Goal: Task Accomplishment & Management: Use online tool/utility

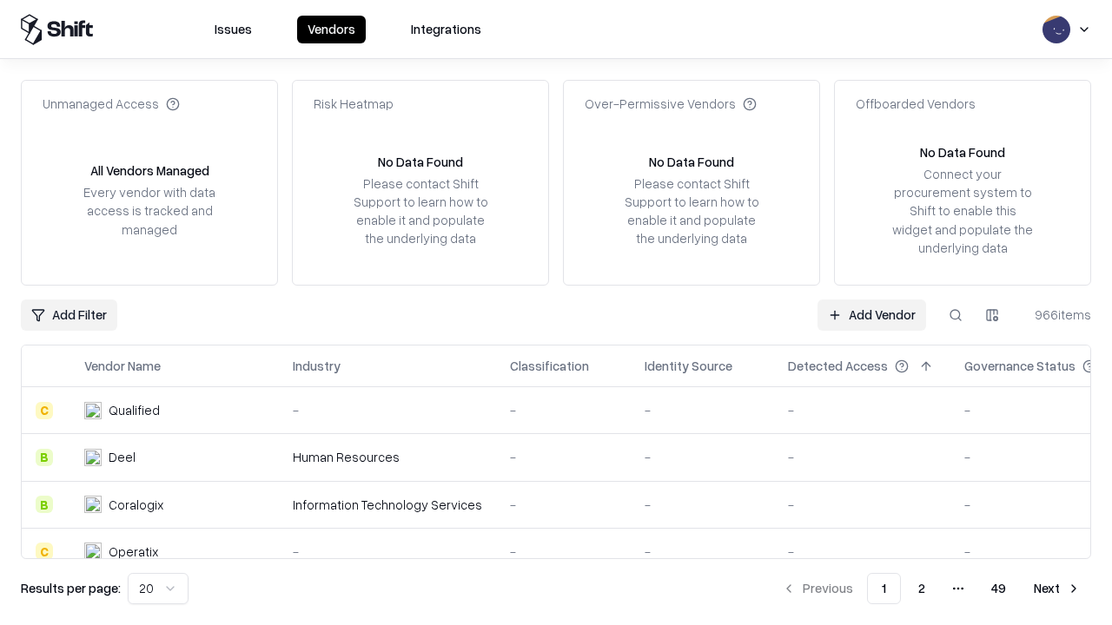
click at [871, 314] on link "Add Vendor" at bounding box center [871, 315] width 109 height 31
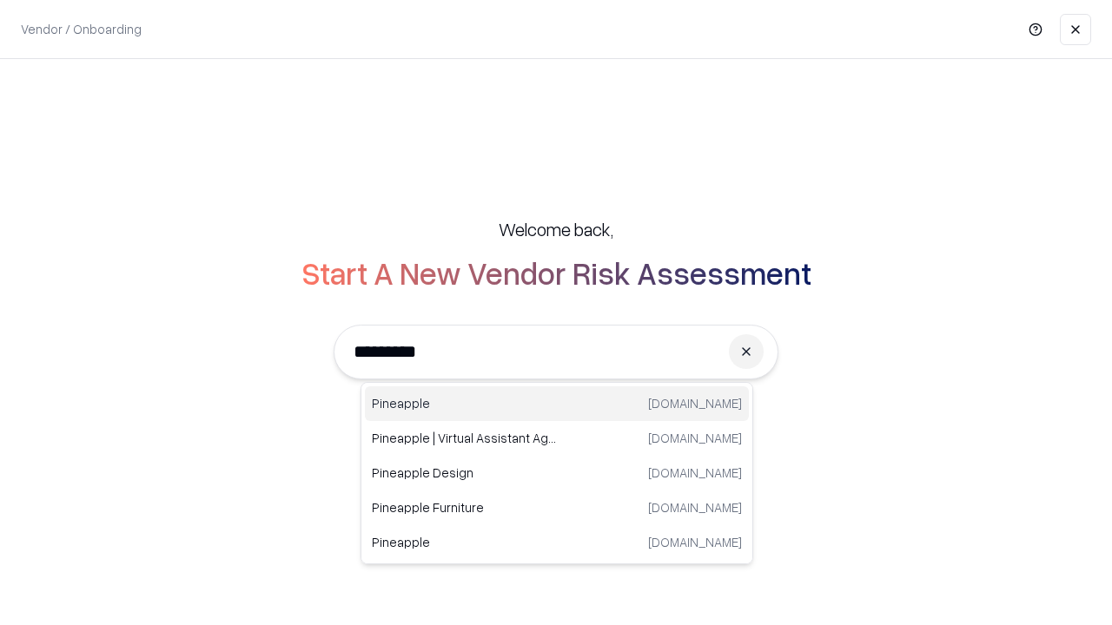
click at [557, 404] on div "Pineapple [DOMAIN_NAME]" at bounding box center [557, 403] width 384 height 35
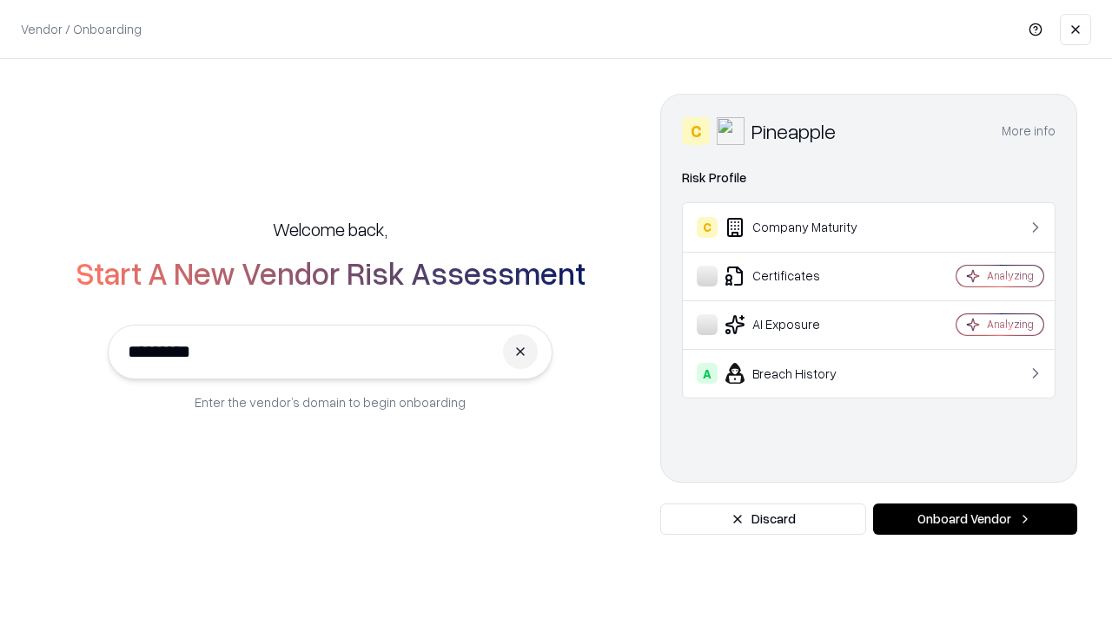
type input "*********"
click at [974, 519] on button "Onboard Vendor" at bounding box center [975, 519] width 204 height 31
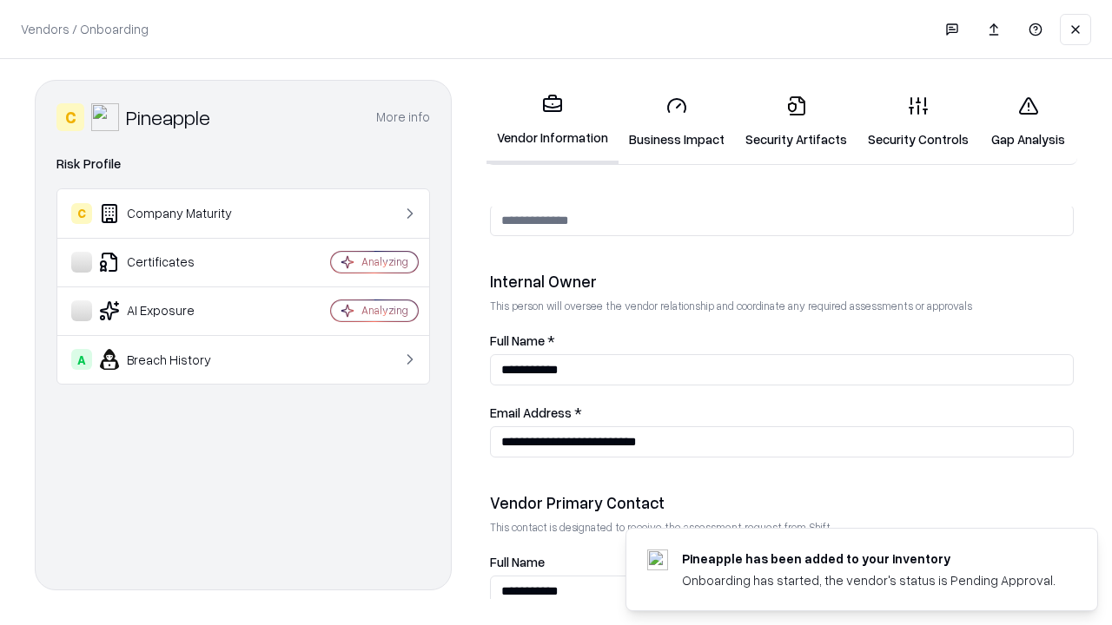
scroll to position [900, 0]
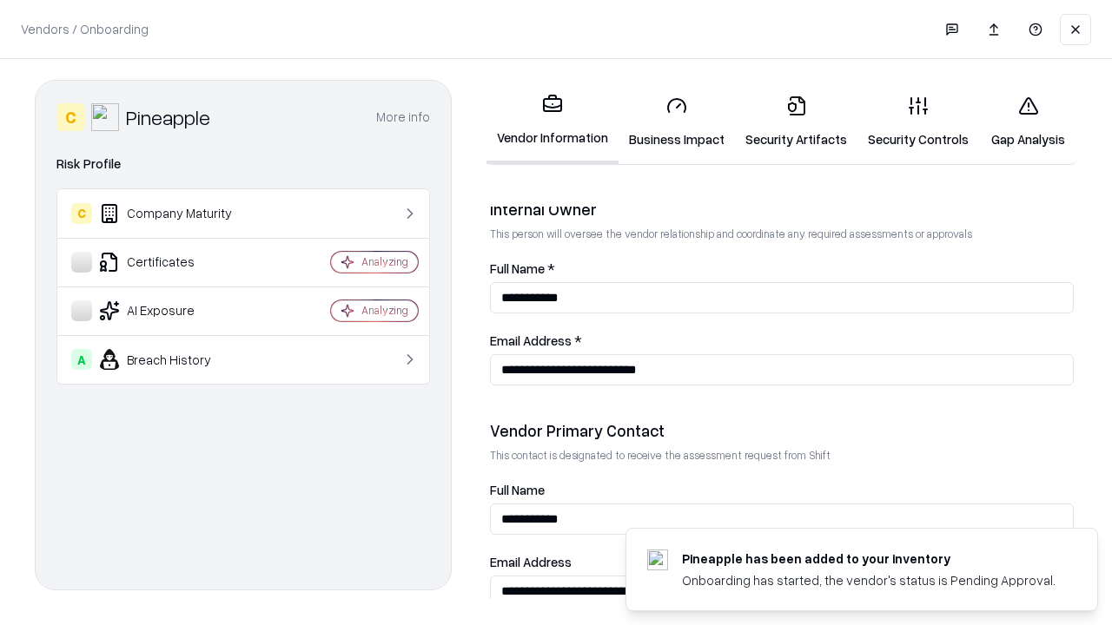
click at [677, 122] on link "Business Impact" at bounding box center [676, 122] width 116 height 81
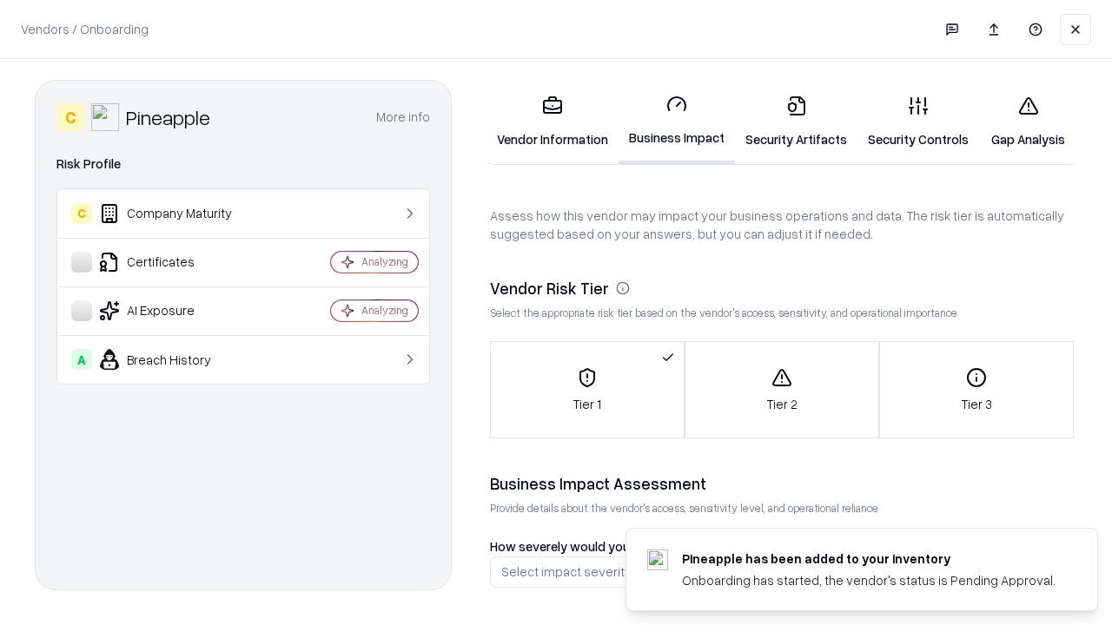
click at [796, 122] on link "Security Artifacts" at bounding box center [796, 122] width 122 height 81
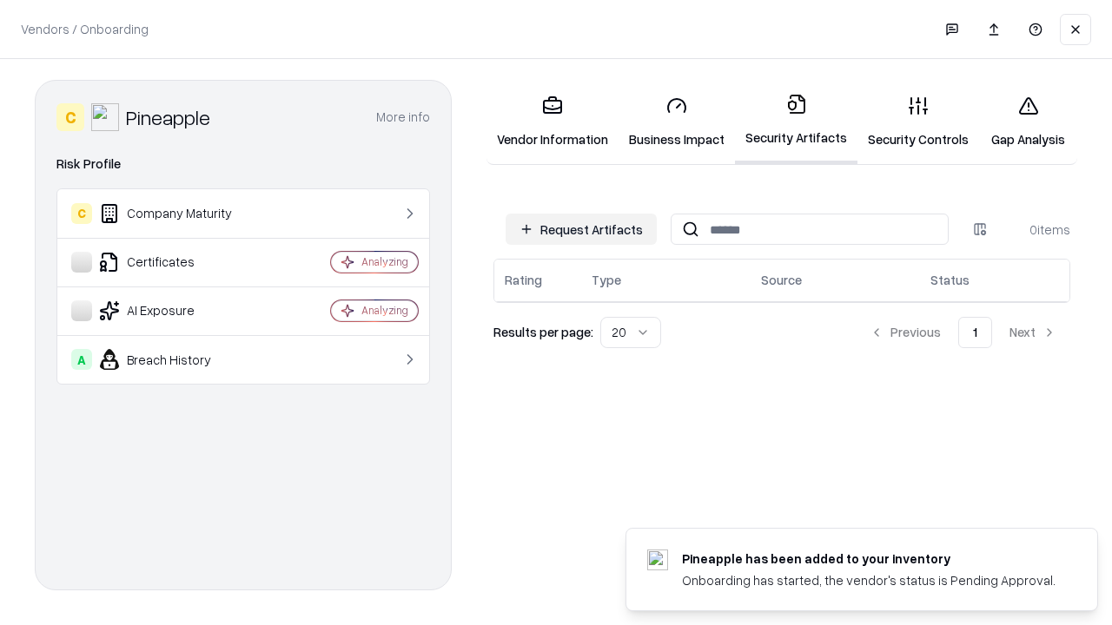
click at [581, 229] on button "Request Artifacts" at bounding box center [580, 229] width 151 height 31
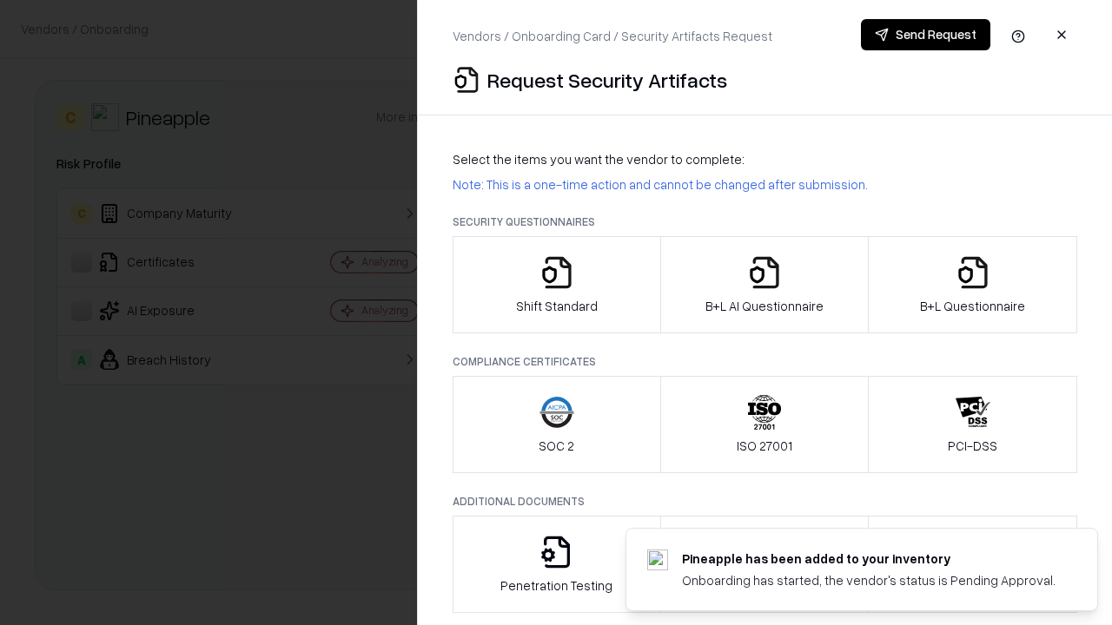
click at [556, 285] on icon "button" at bounding box center [556, 272] width 35 height 35
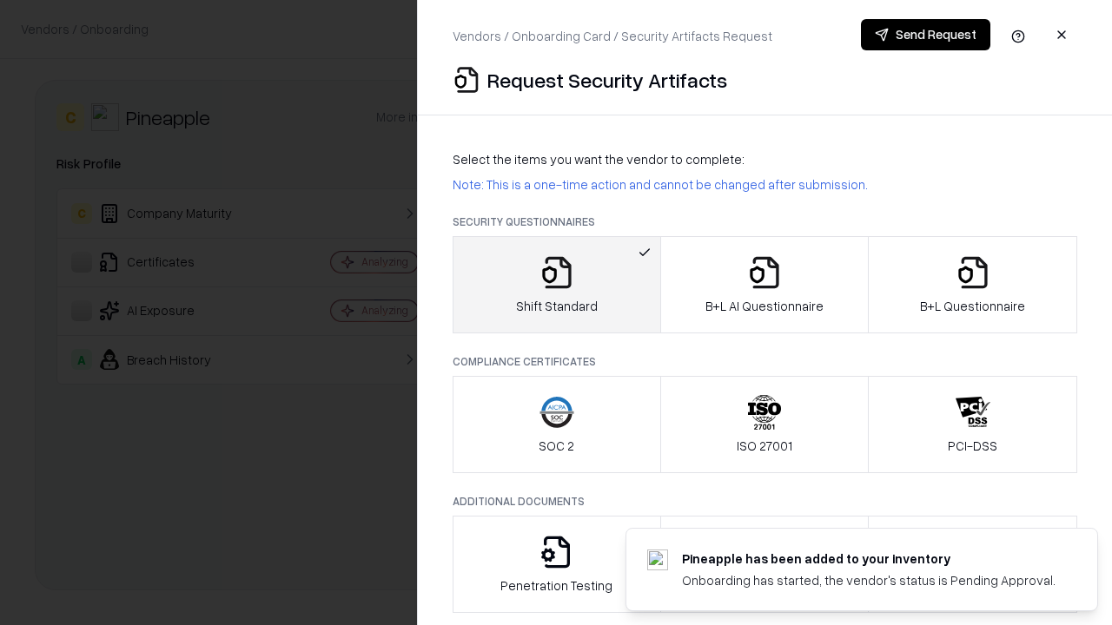
click at [925, 35] on button "Send Request" at bounding box center [925, 34] width 129 height 31
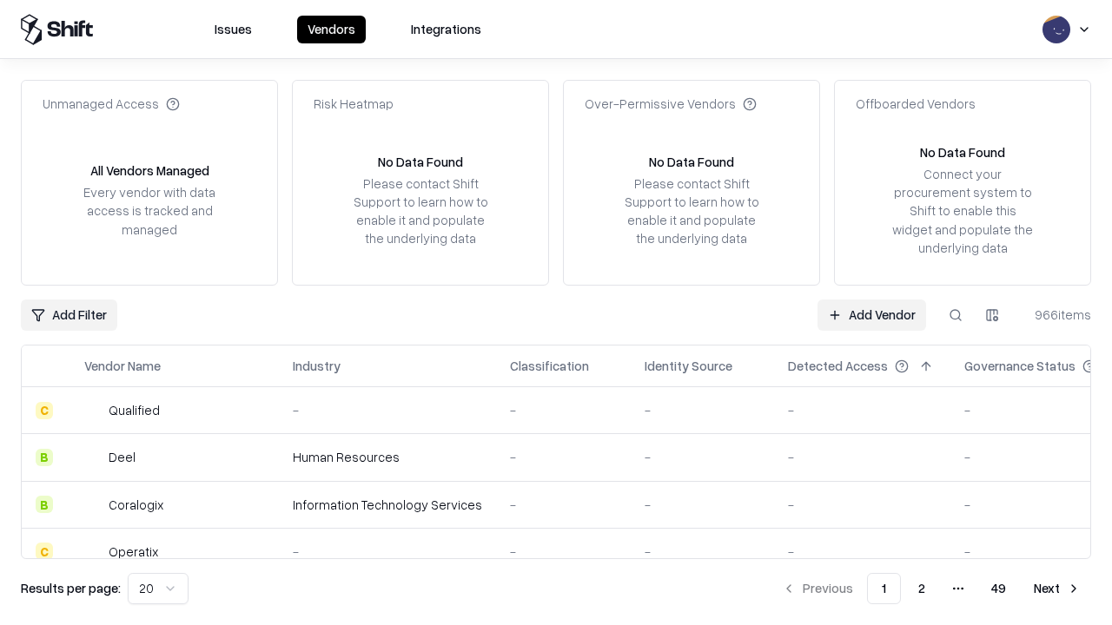
click at [955, 314] on button at bounding box center [955, 315] width 31 height 31
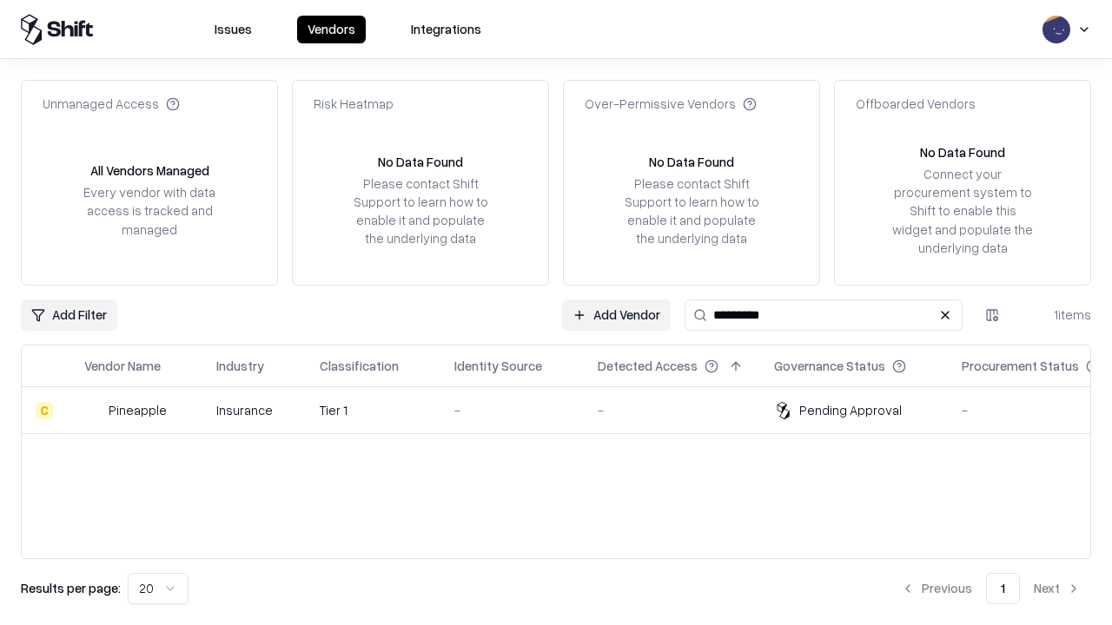
type input "*********"
click at [566, 410] on div "-" at bounding box center [512, 410] width 116 height 18
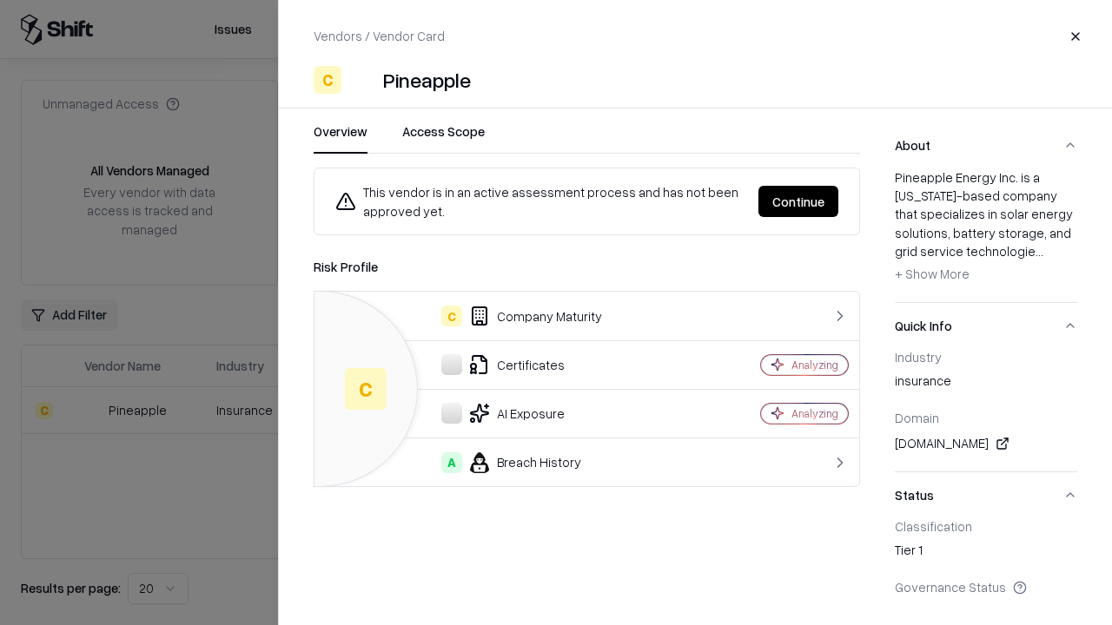
click at [798, 201] on button "Continue" at bounding box center [798, 201] width 80 height 31
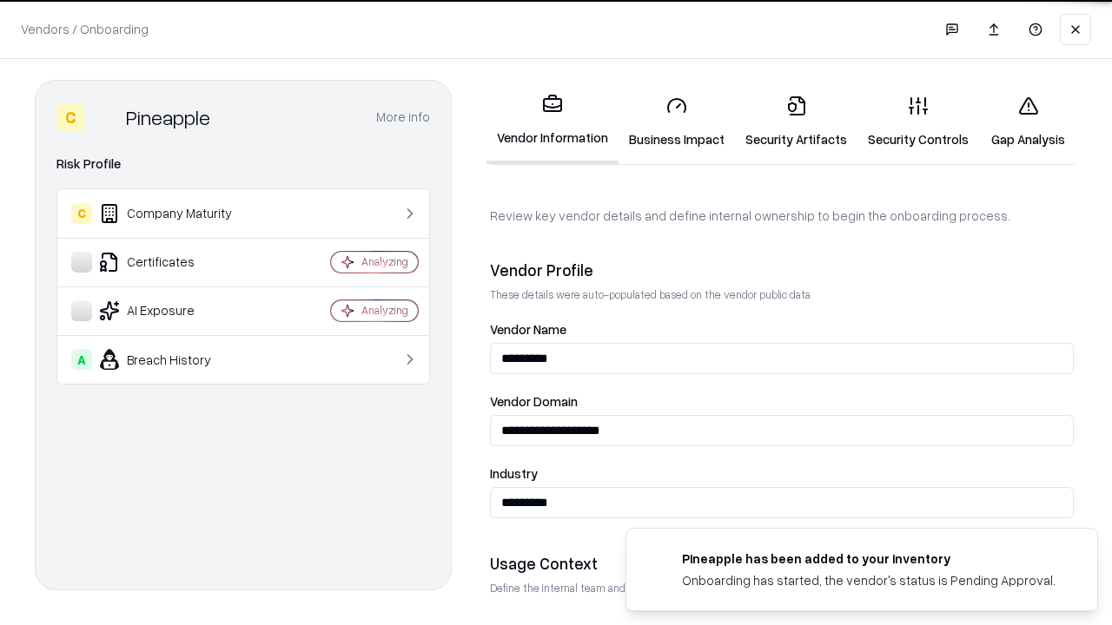
click at [796, 122] on link "Security Artifacts" at bounding box center [796, 122] width 122 height 81
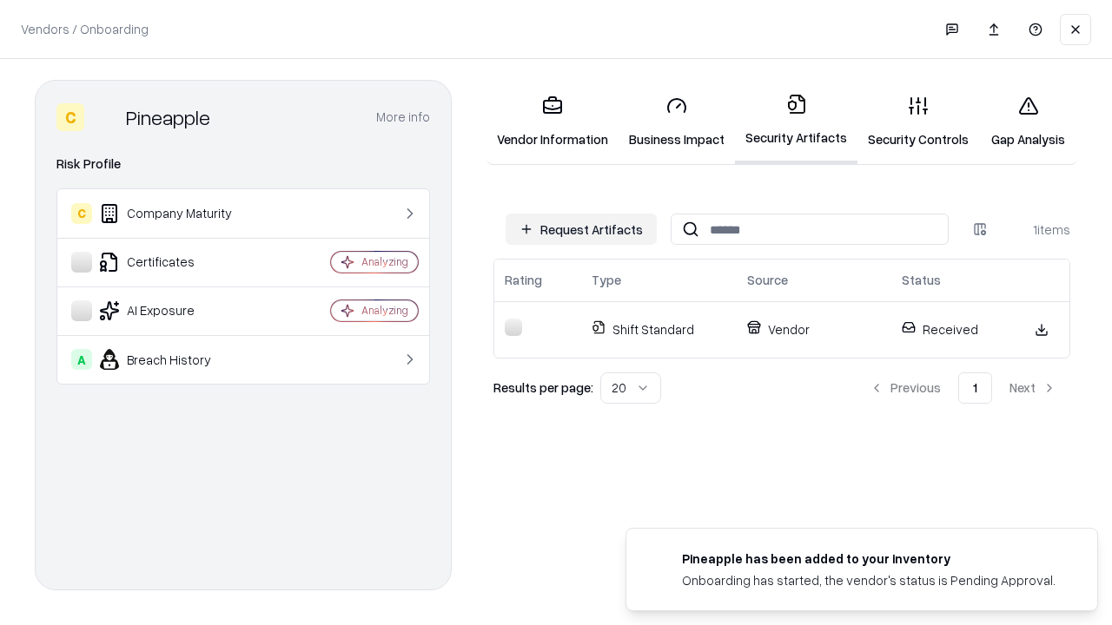
click at [1027, 122] on link "Gap Analysis" at bounding box center [1028, 122] width 98 height 81
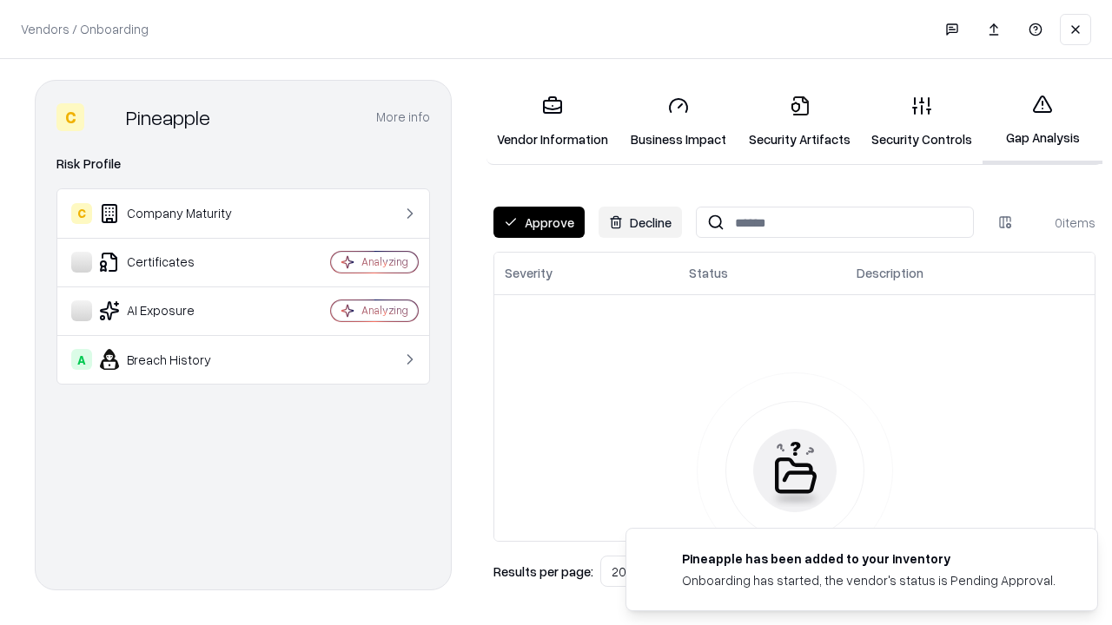
click at [538, 222] on button "Approve" at bounding box center [538, 222] width 91 height 31
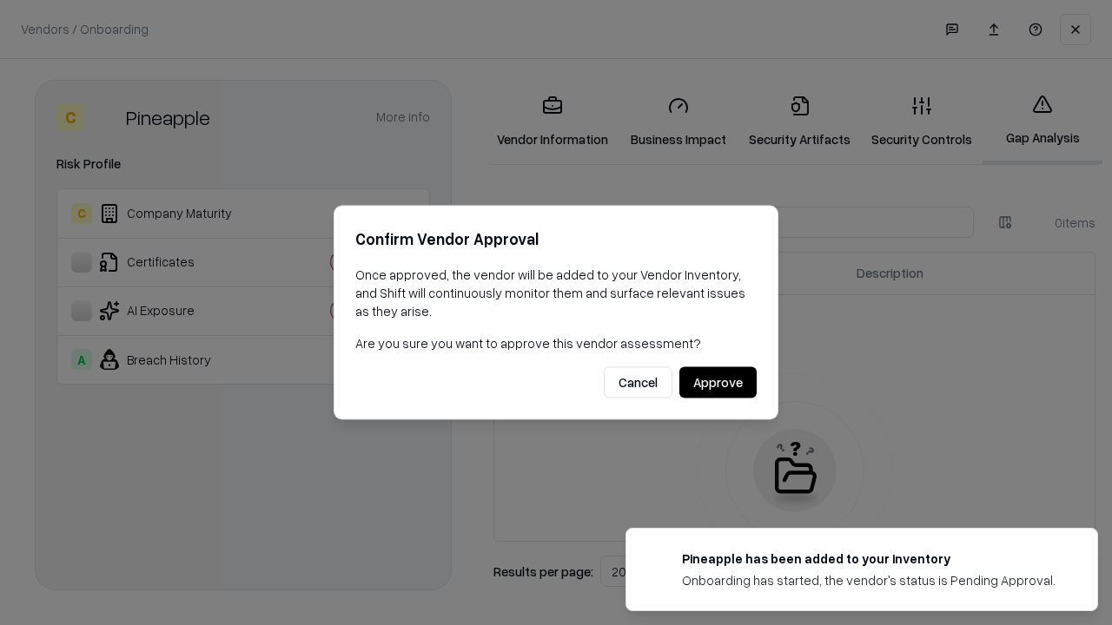
click at [717, 382] on button "Approve" at bounding box center [717, 382] width 77 height 31
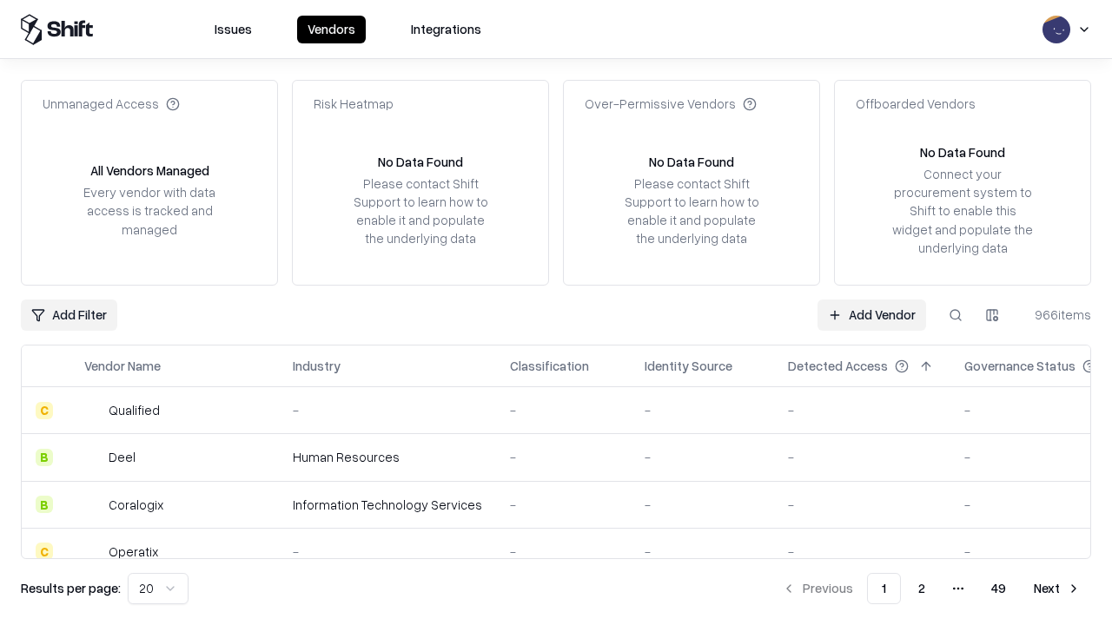
type input "*********"
click at [871, 314] on link "Add Vendor" at bounding box center [871, 315] width 109 height 31
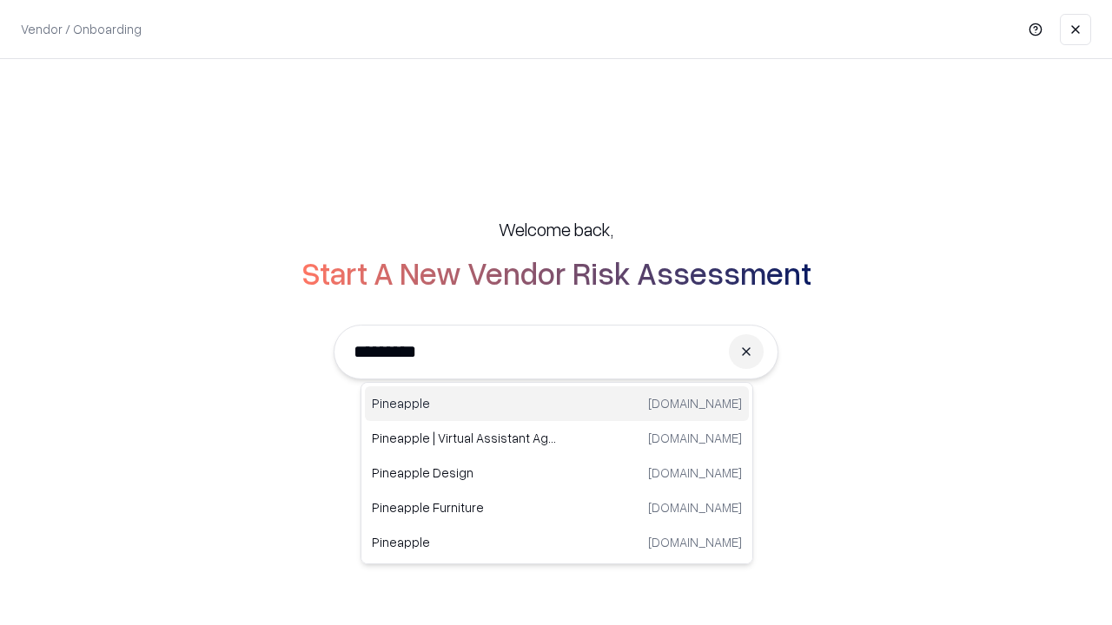
click at [557, 404] on div "Pineapple [DOMAIN_NAME]" at bounding box center [557, 403] width 384 height 35
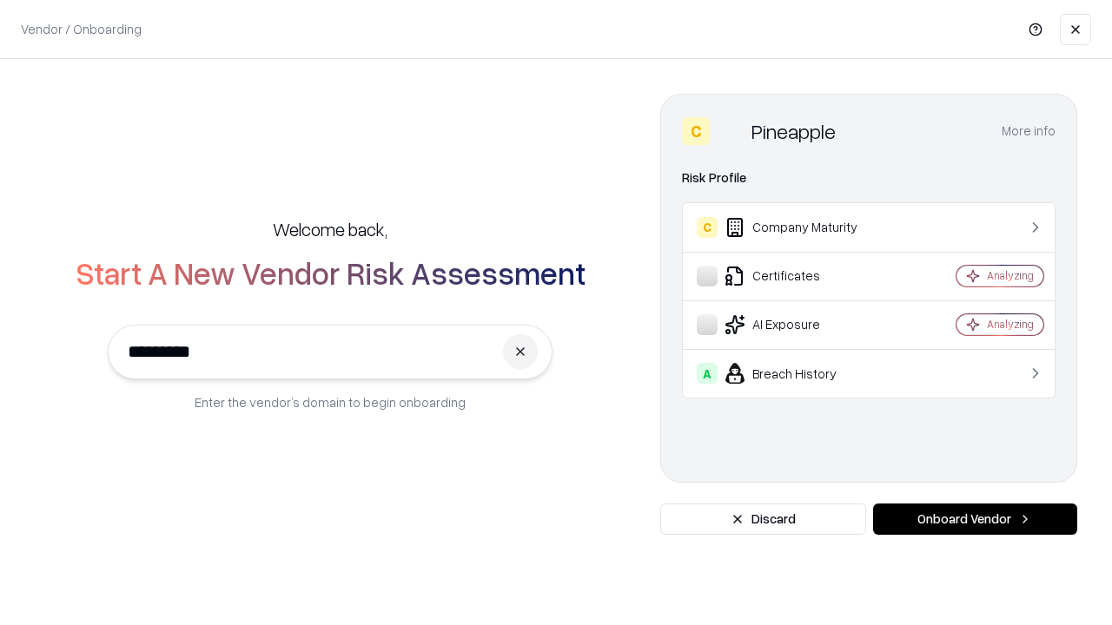
type input "*********"
click at [974, 519] on button "Onboard Vendor" at bounding box center [975, 519] width 204 height 31
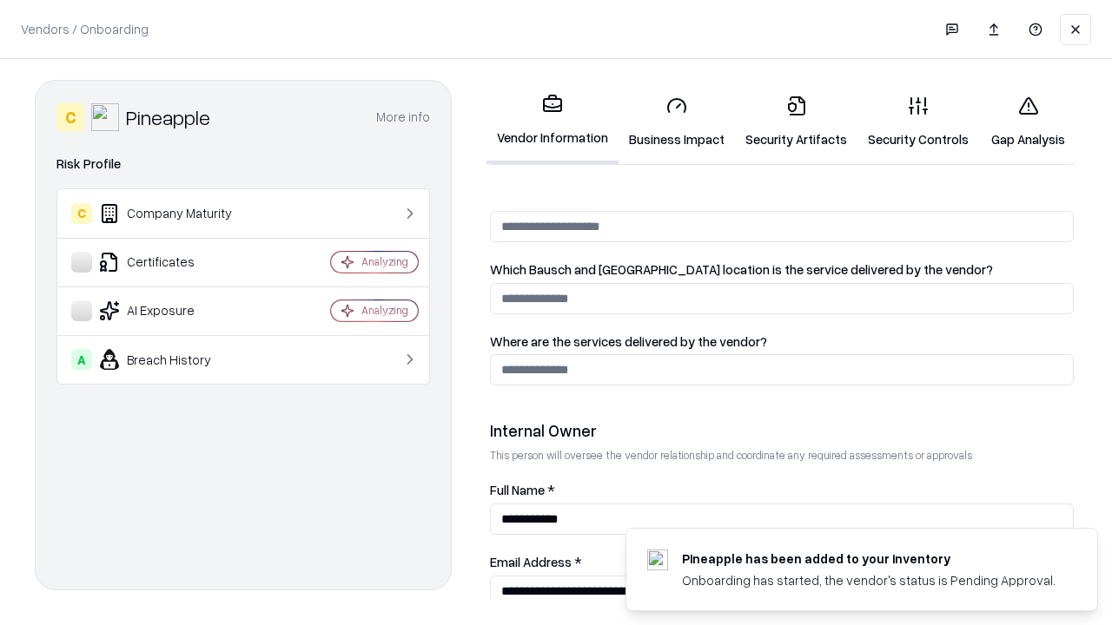
scroll to position [900, 0]
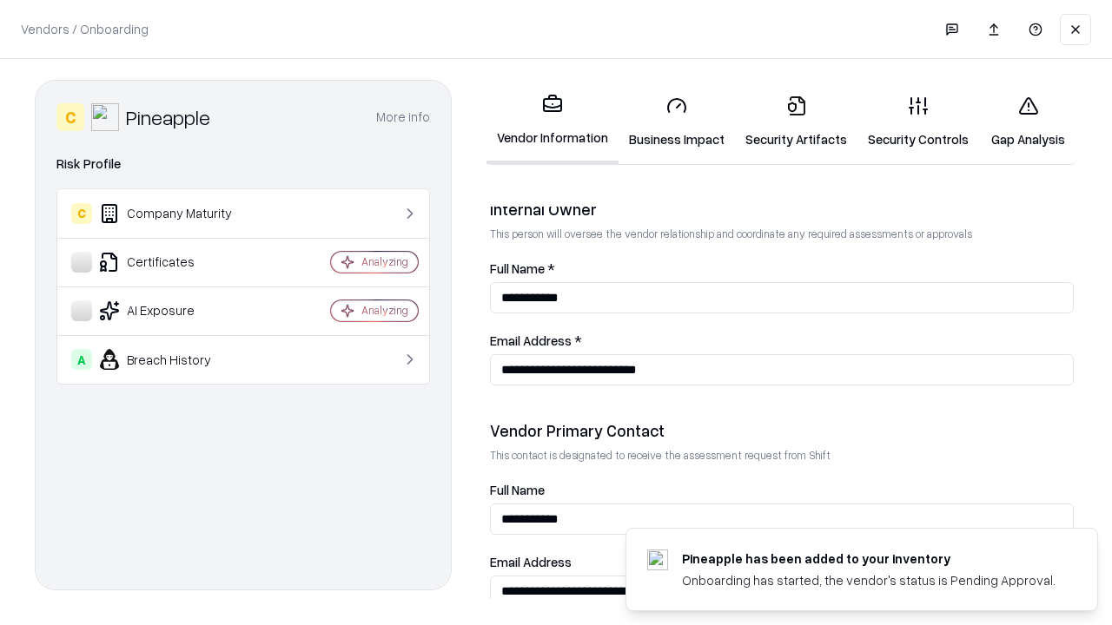
click at [1027, 122] on link "Gap Analysis" at bounding box center [1028, 122] width 98 height 81
